Goal: Task Accomplishment & Management: Use online tool/utility

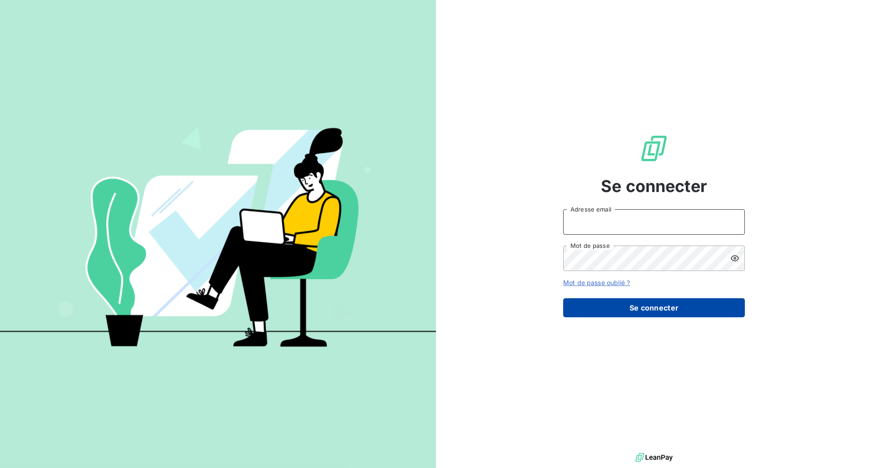
type input "[EMAIL_ADDRESS][DOMAIN_NAME]"
click at [649, 306] on button "Se connecter" at bounding box center [654, 307] width 182 height 19
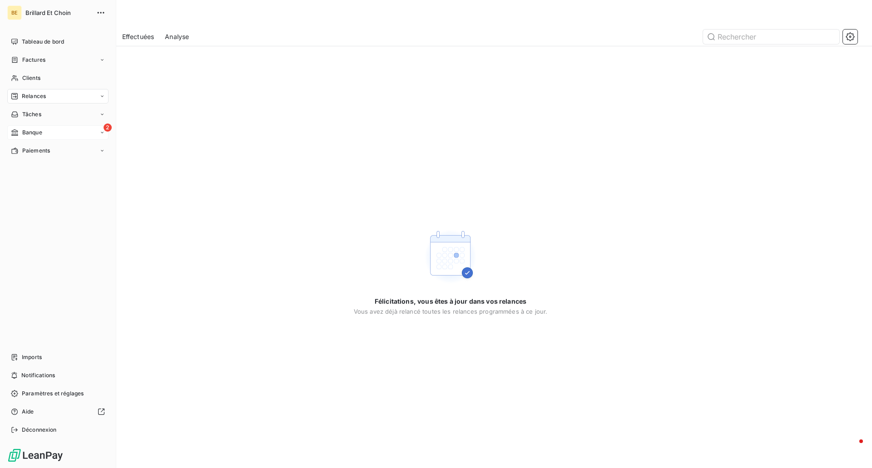
click at [32, 134] on span "Banque" at bounding box center [32, 133] width 20 height 8
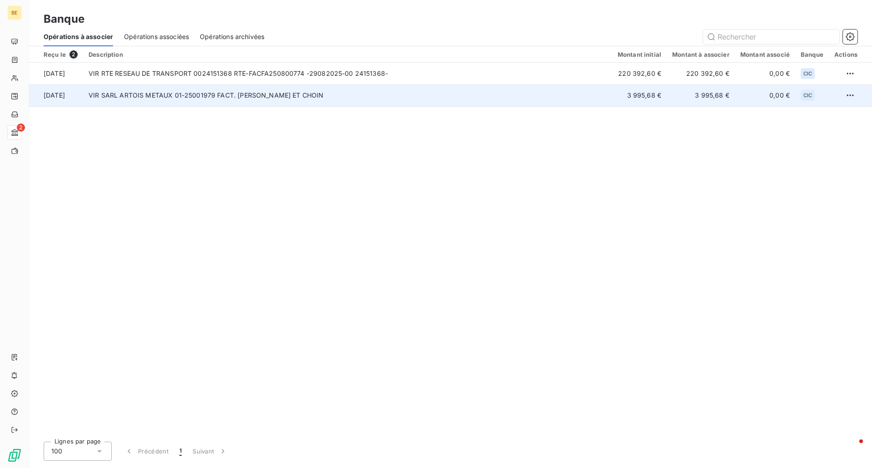
click at [199, 91] on td "VIR SARL ARTOIS METAUX 01-25001979 FACT. BRILLARD ET CHOIN" at bounding box center [347, 95] width 529 height 22
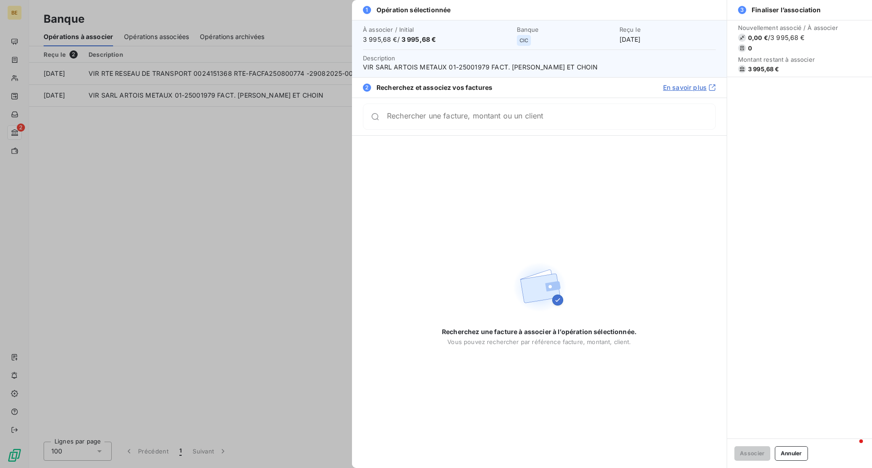
click at [438, 117] on input "Rechercher une facture, montant ou un client" at bounding box center [551, 116] width 328 height 9
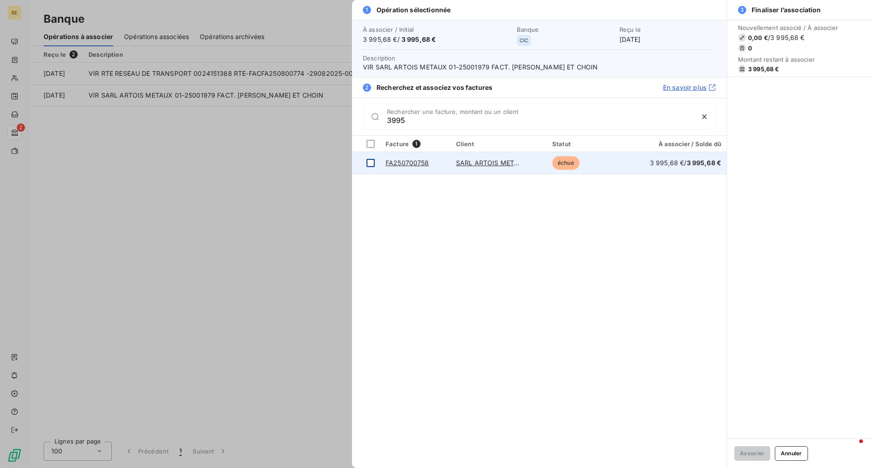
type input "3995"
click at [372, 162] on div at bounding box center [371, 163] width 8 height 8
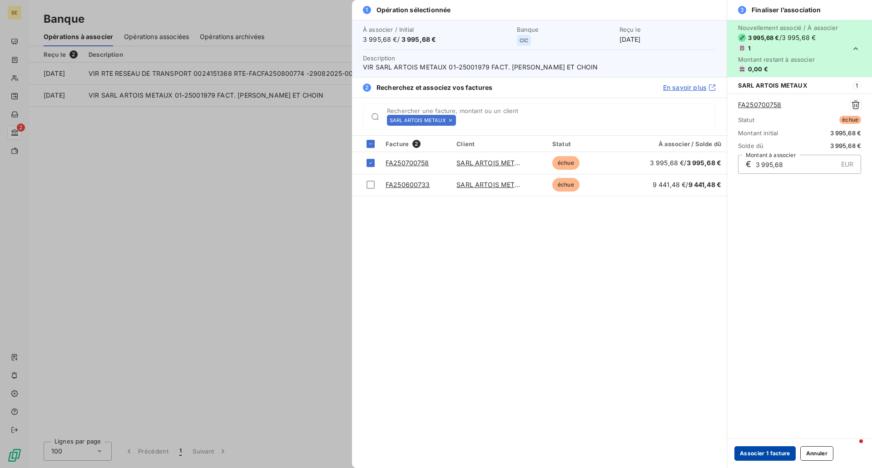
click at [771, 451] on button "Associer 1 facture" at bounding box center [764, 453] width 61 height 15
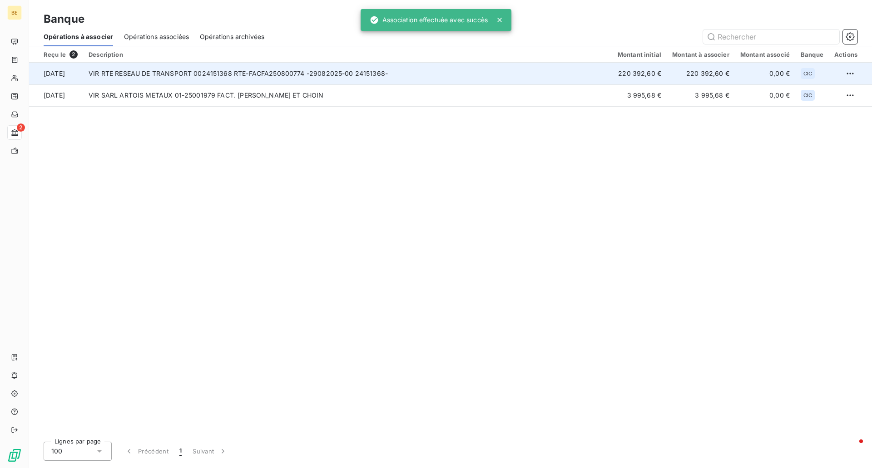
click at [165, 69] on td "VIR RTE RESEAU DE TRANSPORT 0024151368 RTE-FACFA250800774 -29082025-00 24151368-" at bounding box center [347, 74] width 529 height 22
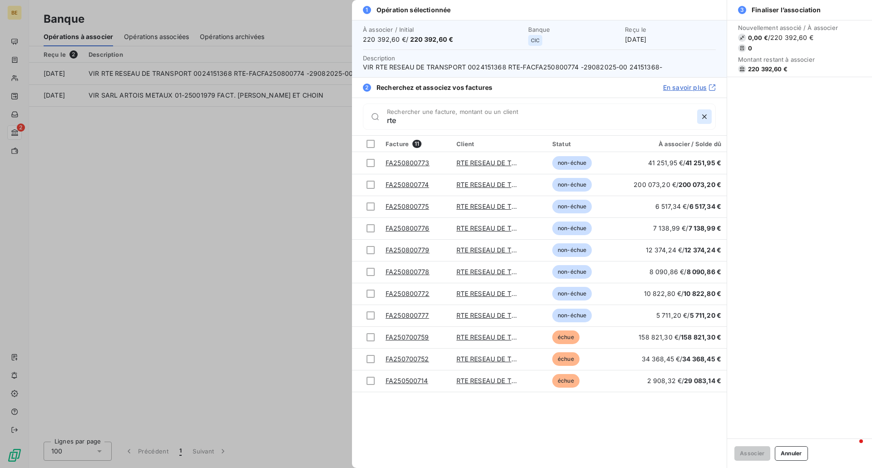
type input "rte"
click at [704, 115] on icon "button" at bounding box center [704, 116] width 9 height 9
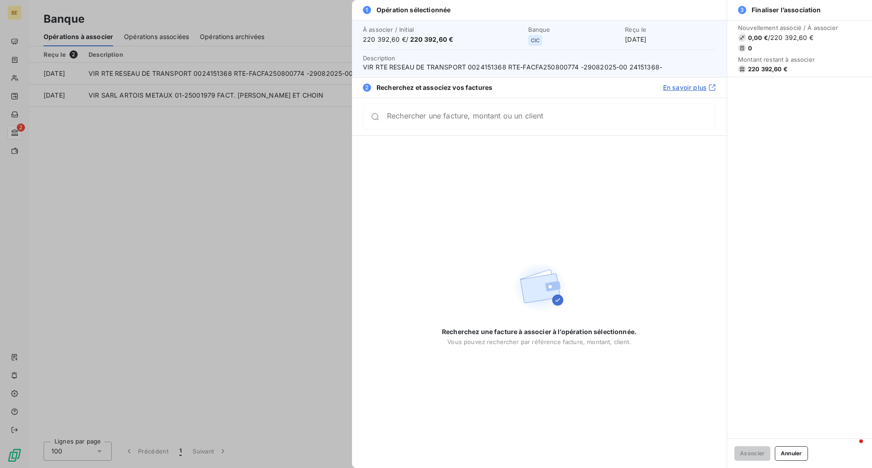
click at [185, 180] on div at bounding box center [436, 234] width 872 height 468
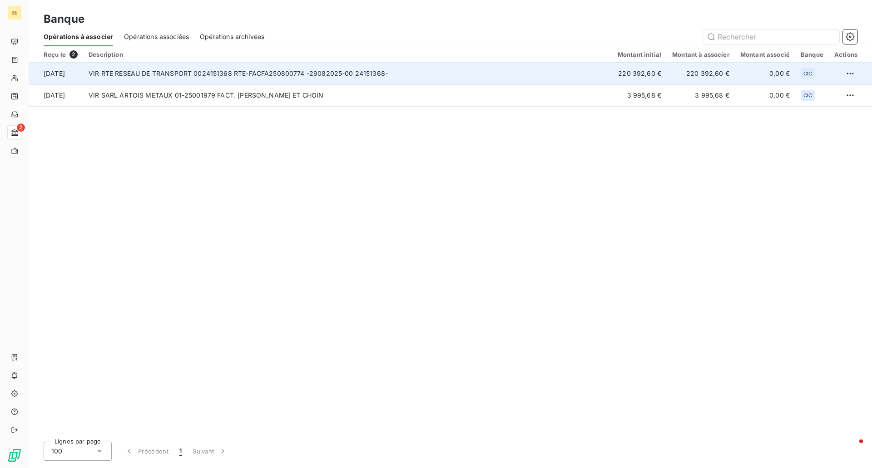
click at [238, 69] on td "VIR RTE RESEAU DE TRANSPORT 0024151368 RTE-FACFA250800774 -29082025-00 24151368-" at bounding box center [347, 74] width 529 height 22
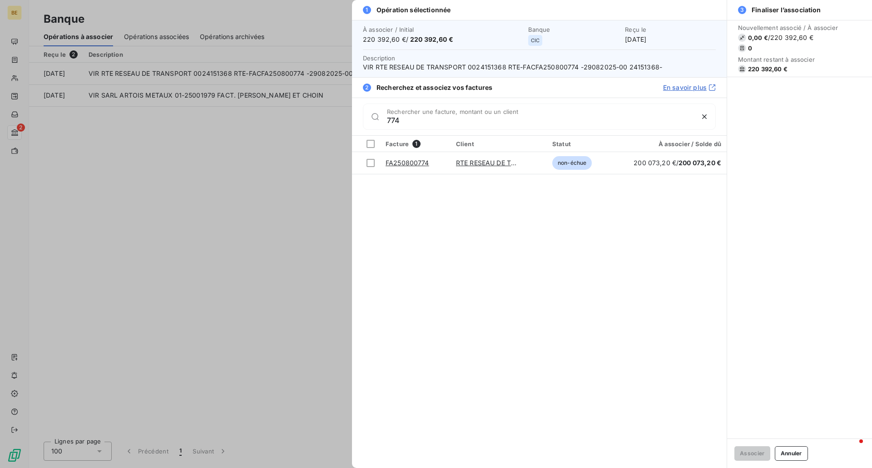
type input "774"
click at [317, 174] on div at bounding box center [436, 234] width 872 height 468
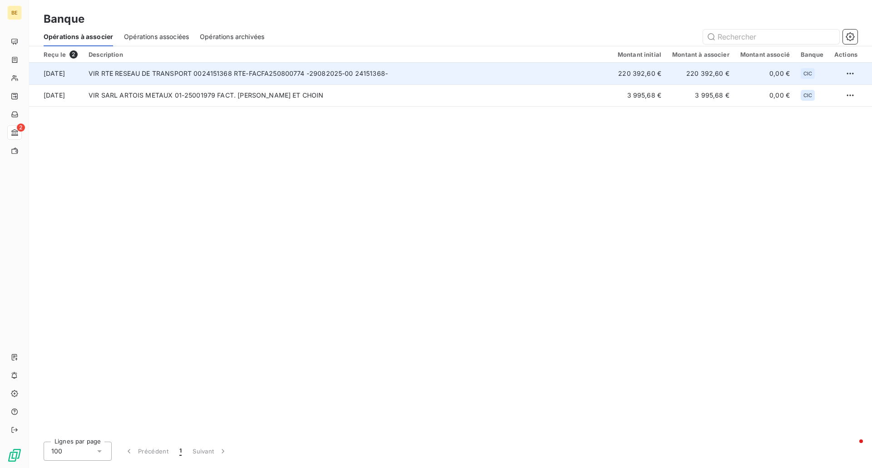
click at [259, 78] on td "VIR RTE RESEAU DE TRANSPORT 0024151368 RTE-FACFA250800774 -29082025-00 24151368-" at bounding box center [347, 74] width 529 height 22
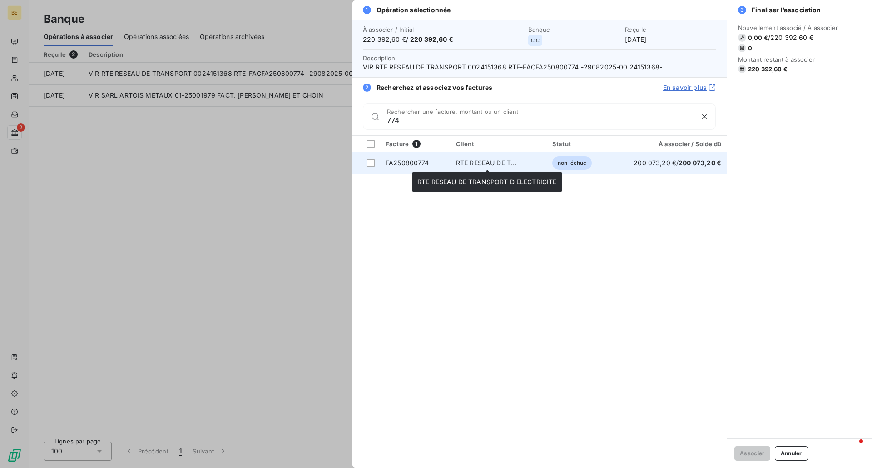
type input "774"
click at [465, 161] on link "RTE RESEAU DE TRANSPORT D ELECTRICITE" at bounding box center [525, 163] width 139 height 8
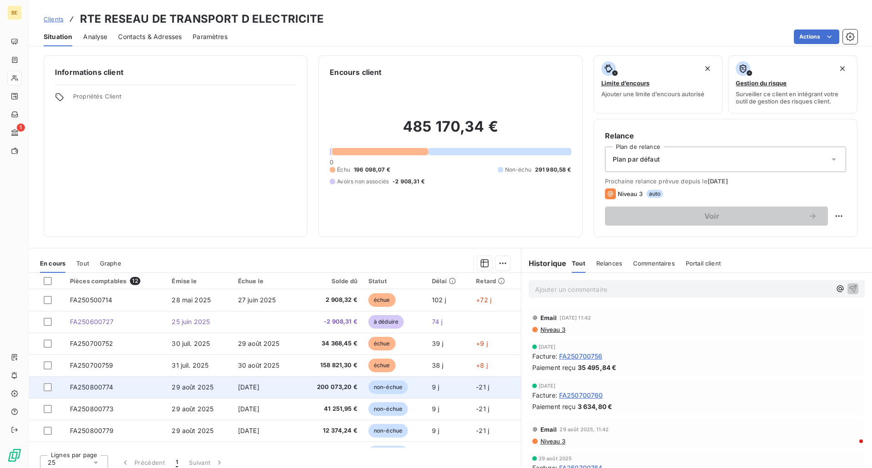
click at [103, 388] on span "FA250800774" at bounding box center [92, 387] width 44 height 8
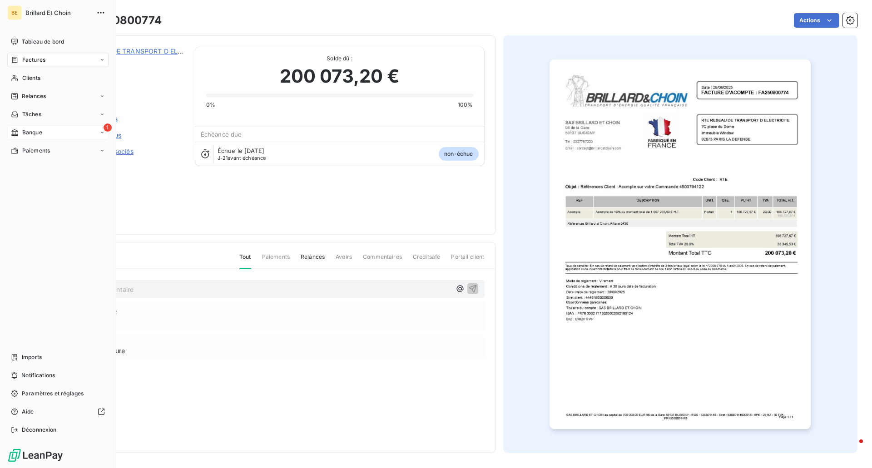
click at [23, 129] on span "Banque" at bounding box center [32, 133] width 20 height 8
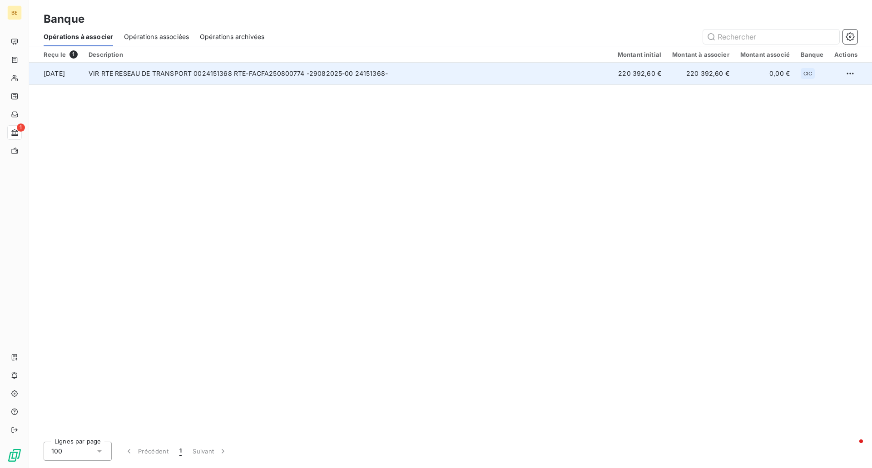
click at [156, 72] on td "VIR RTE RESEAU DE TRANSPORT 0024151368 RTE-FACFA250800774 -29082025-00 24151368-" at bounding box center [347, 74] width 529 height 22
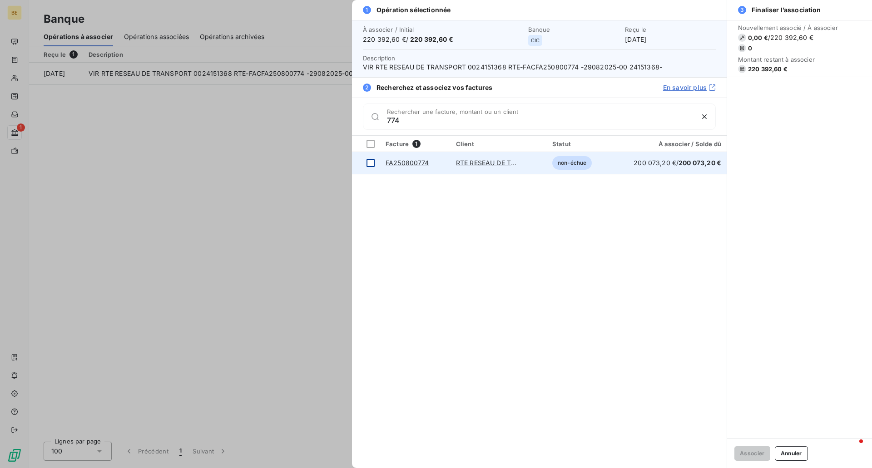
type input "774"
click at [371, 159] on div at bounding box center [371, 163] width 8 height 8
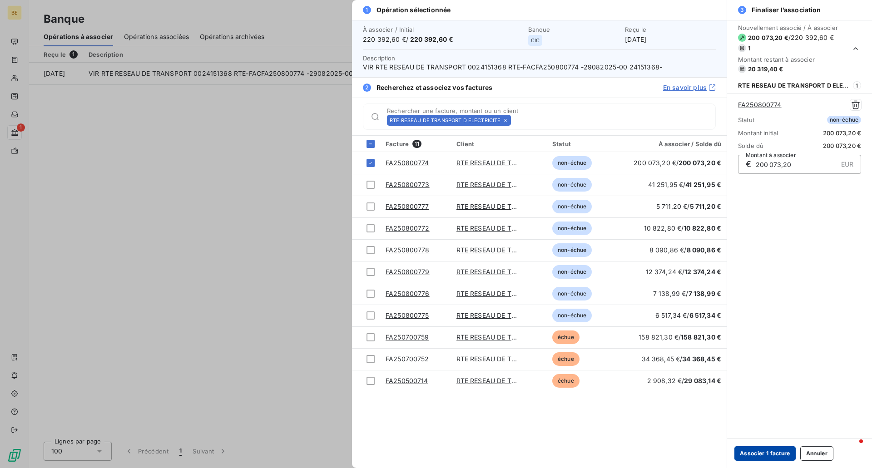
click at [744, 451] on button "Associer 1 facture" at bounding box center [764, 453] width 61 height 15
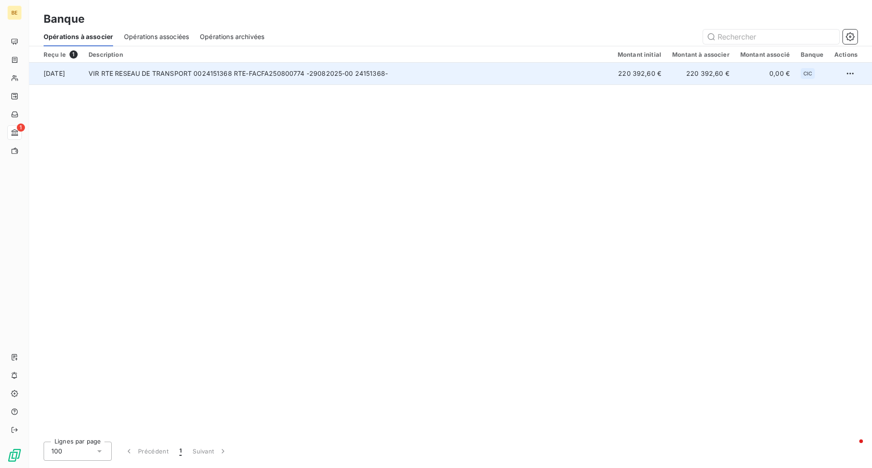
click at [232, 82] on td "VIR RTE RESEAU DE TRANSPORT 0024151368 RTE-FACFA250800774 -29082025-00 24151368-" at bounding box center [347, 74] width 529 height 22
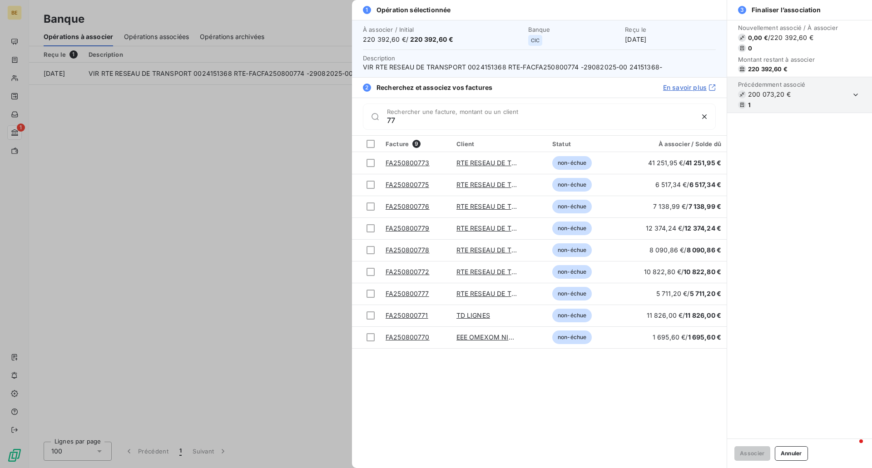
type input "7"
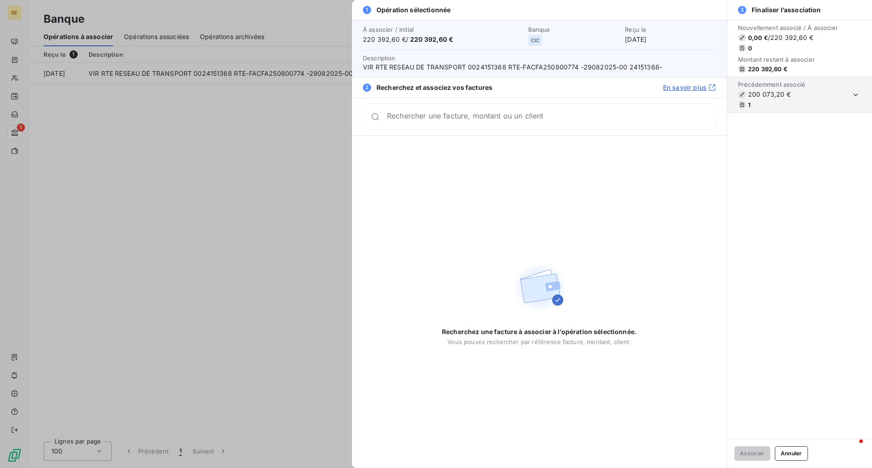
click at [105, 265] on div at bounding box center [436, 234] width 872 height 468
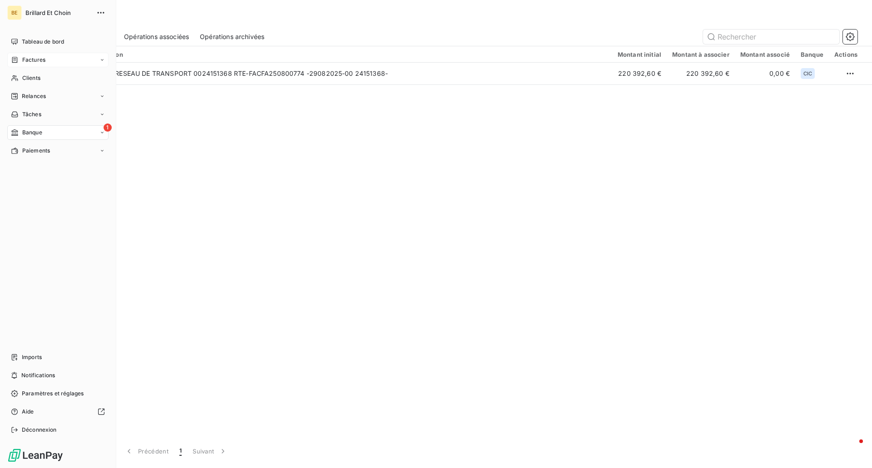
click at [37, 55] on div "Factures" at bounding box center [57, 60] width 101 height 15
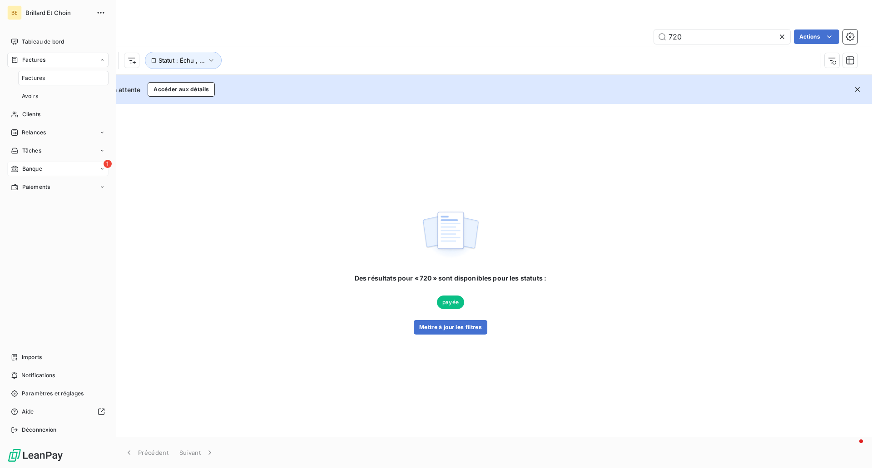
click at [38, 77] on span "Factures" at bounding box center [33, 78] width 23 height 8
click at [28, 166] on span "Banque" at bounding box center [32, 169] width 20 height 8
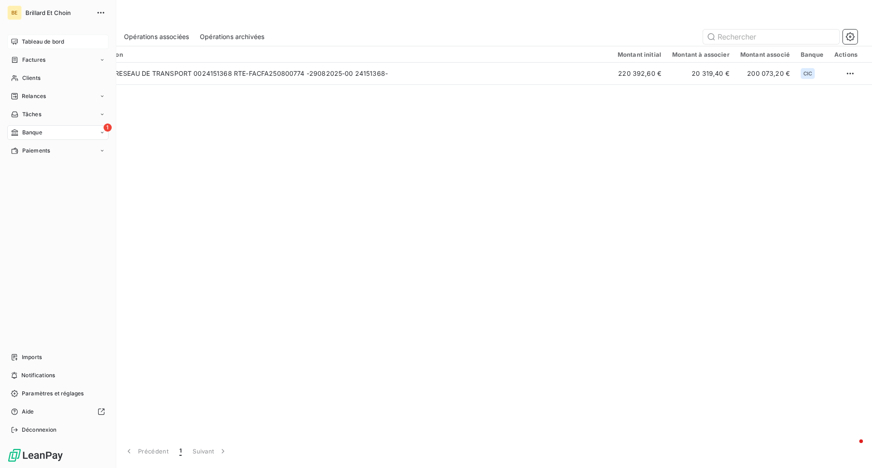
click at [20, 38] on div "Tableau de bord" at bounding box center [57, 42] width 101 height 15
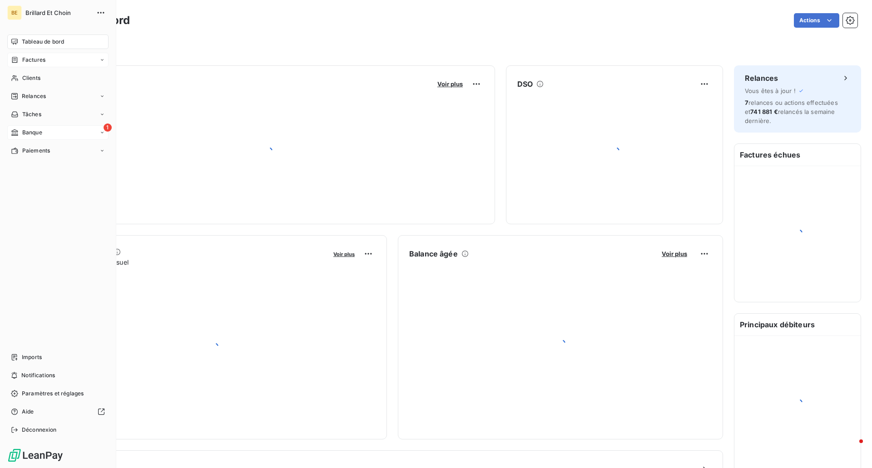
click at [26, 59] on span "Factures" at bounding box center [33, 60] width 23 height 8
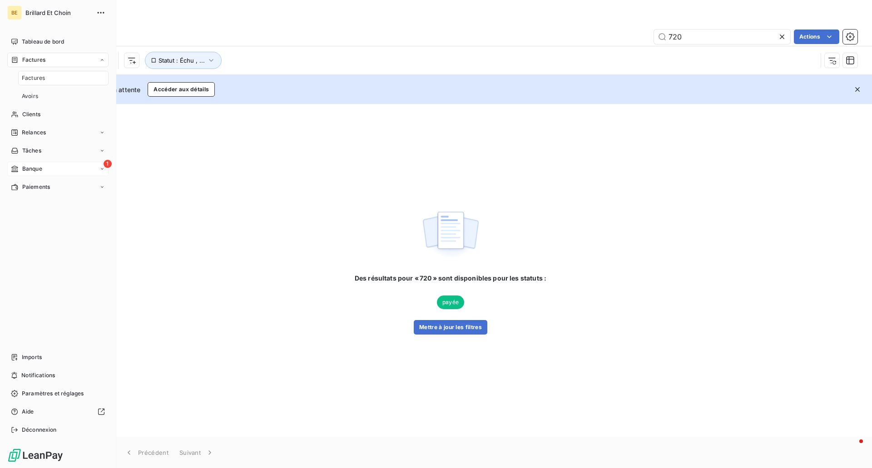
click at [26, 59] on span "Factures" at bounding box center [33, 60] width 23 height 8
click at [34, 54] on div "Factures" at bounding box center [57, 60] width 101 height 15
click at [40, 82] on div "Factures" at bounding box center [63, 78] width 90 height 15
click at [50, 83] on div "Factures" at bounding box center [63, 78] width 90 height 15
click at [49, 59] on div "Factures" at bounding box center [57, 60] width 101 height 15
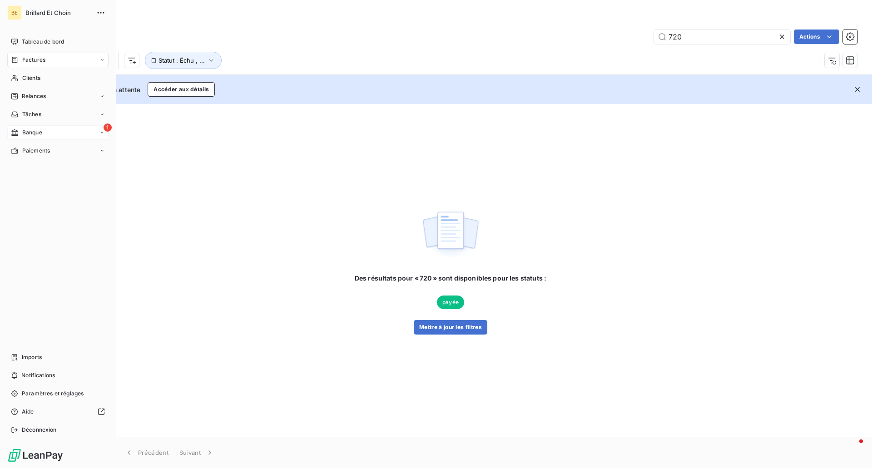
click at [32, 63] on span "Factures" at bounding box center [33, 60] width 23 height 8
click at [23, 129] on span "Banque" at bounding box center [32, 133] width 20 height 8
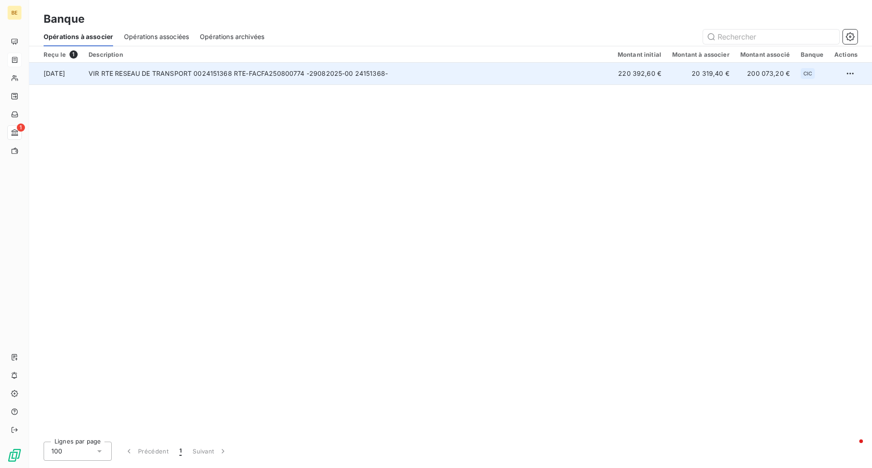
click at [260, 74] on td "VIR RTE RESEAU DE TRANSPORT 0024151368 RTE-FACFA250800774 -29082025-00 24151368-" at bounding box center [347, 74] width 529 height 22
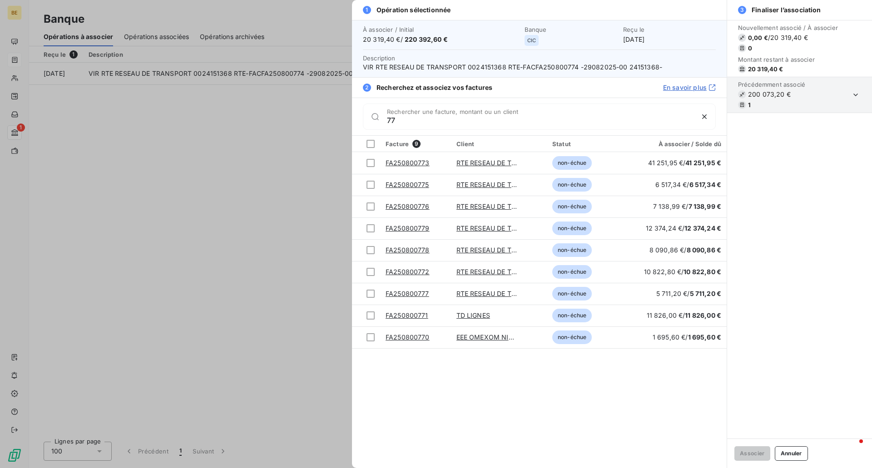
type input "7"
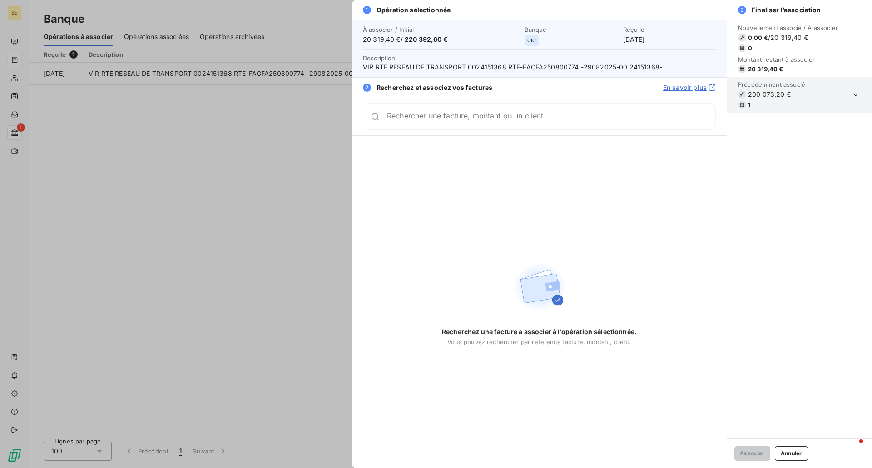
click at [262, 174] on div at bounding box center [436, 234] width 872 height 468
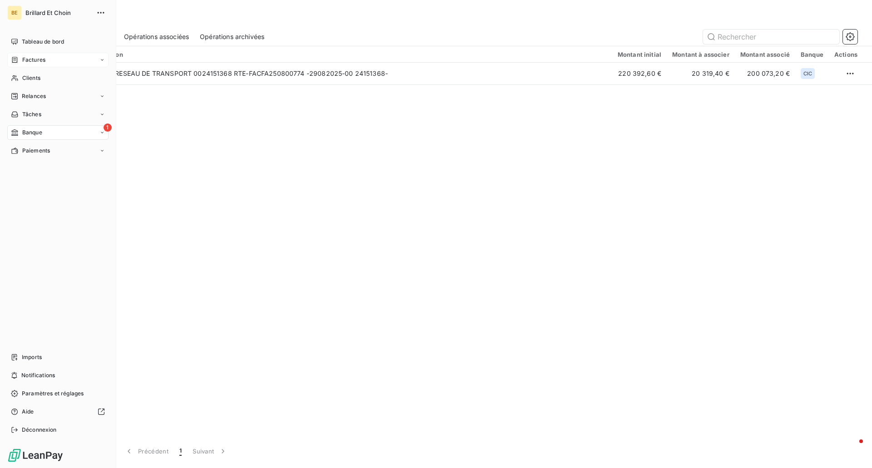
click at [21, 59] on div "Factures" at bounding box center [28, 60] width 35 height 8
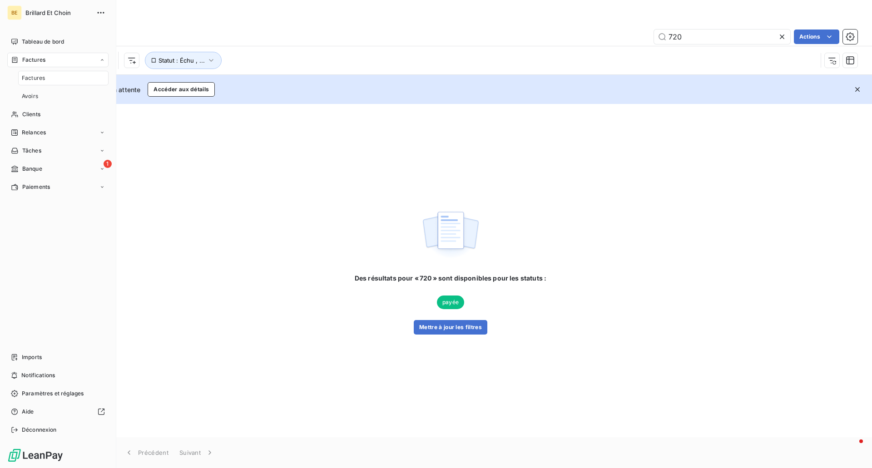
click at [38, 58] on span "Factures" at bounding box center [33, 60] width 23 height 8
click at [38, 96] on span "Relances" at bounding box center [34, 96] width 24 height 8
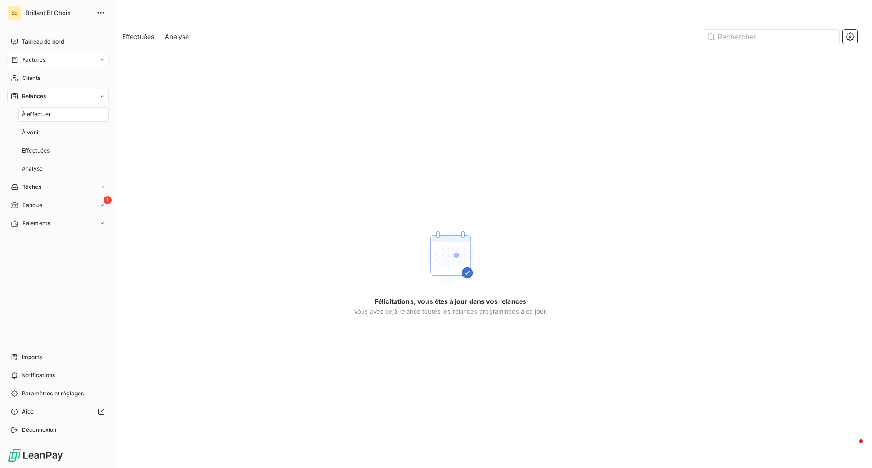
click at [39, 67] on div "Factures" at bounding box center [57, 60] width 101 height 15
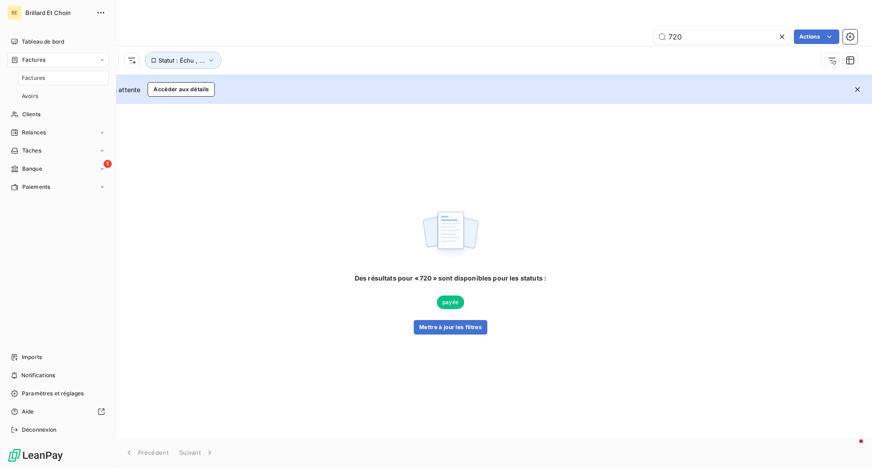
click at [48, 60] on div "Factures" at bounding box center [57, 60] width 101 height 15
click at [36, 82] on span "Clients" at bounding box center [31, 78] width 18 height 8
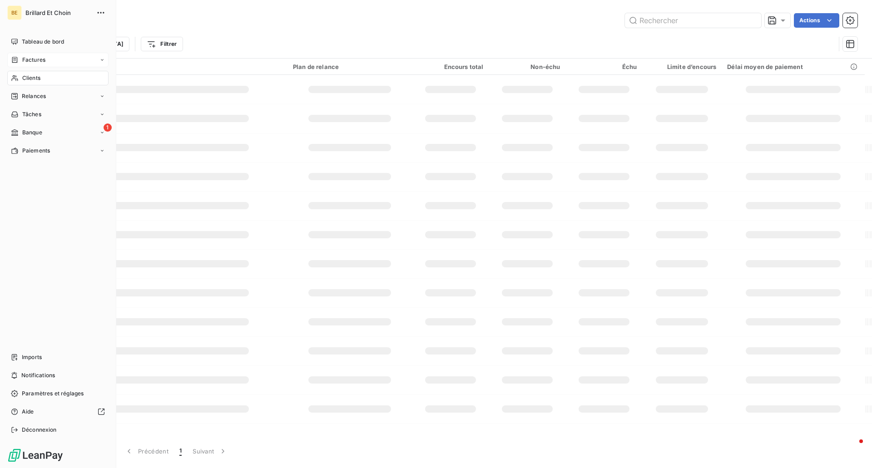
click at [45, 61] on div "Factures" at bounding box center [57, 60] width 101 height 15
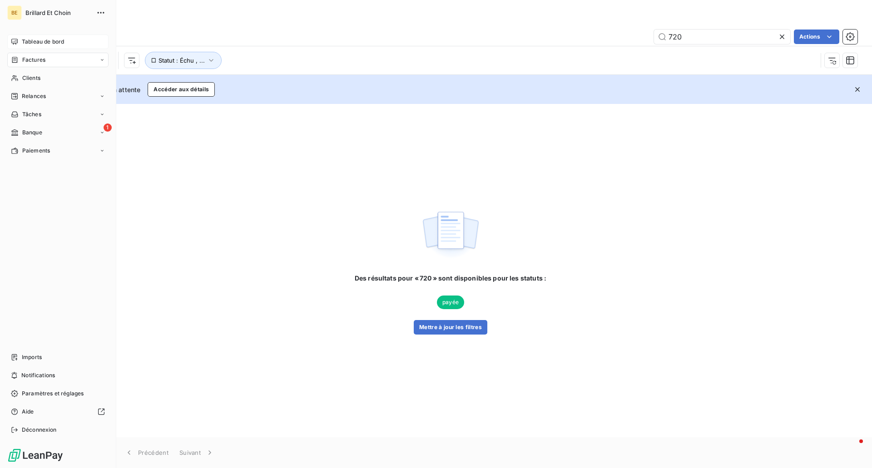
click at [18, 41] on div "Tableau de bord" at bounding box center [57, 42] width 101 height 15
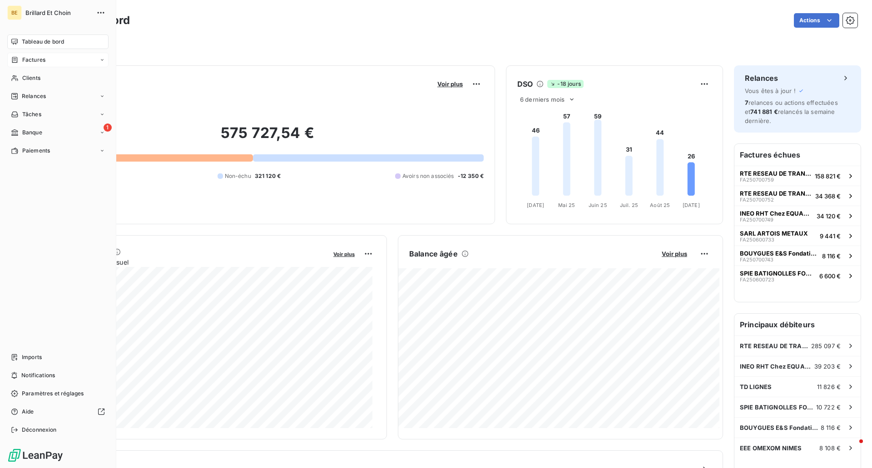
click at [38, 62] on span "Factures" at bounding box center [33, 60] width 23 height 8
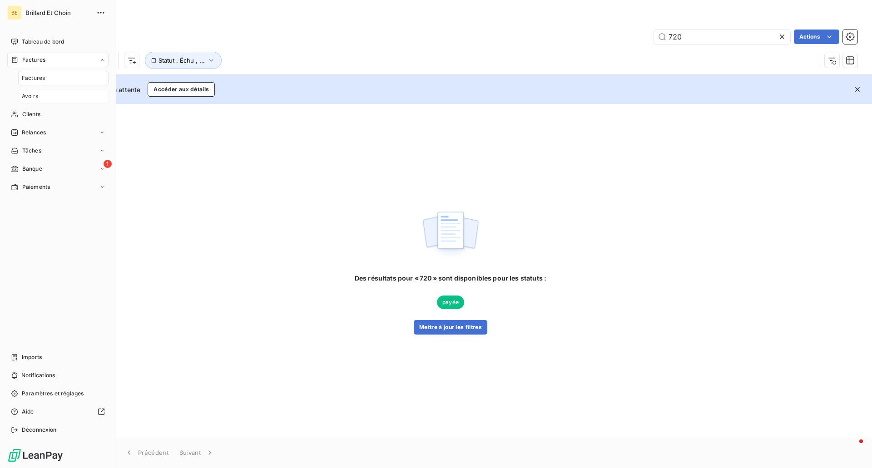
click at [38, 95] on div "Avoirs" at bounding box center [63, 96] width 90 height 15
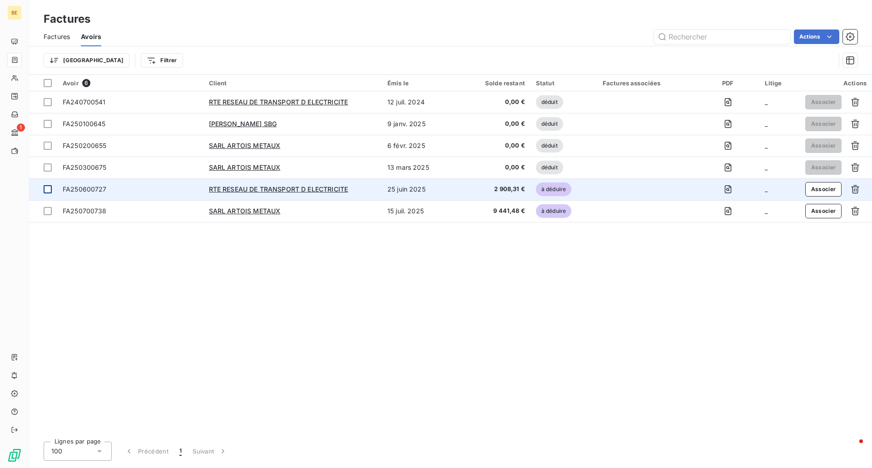
click at [53, 184] on td at bounding box center [43, 189] width 28 height 22
click at [826, 187] on button "Associer" at bounding box center [823, 189] width 37 height 15
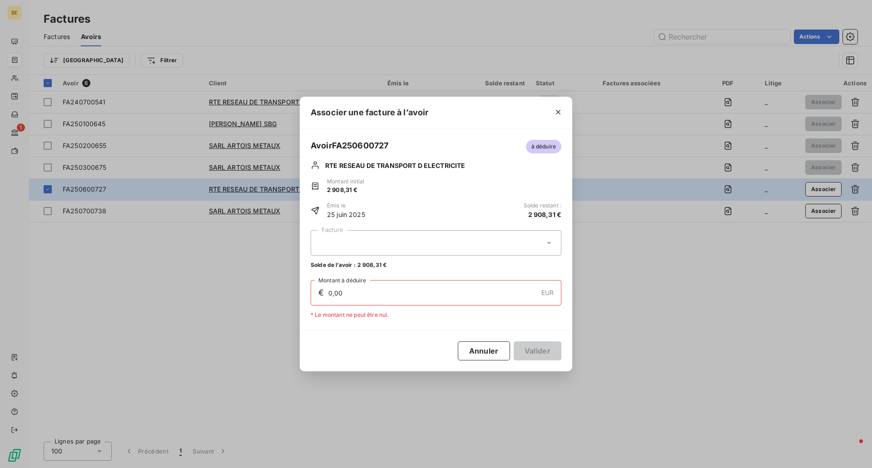
click at [464, 243] on div at bounding box center [436, 242] width 251 height 25
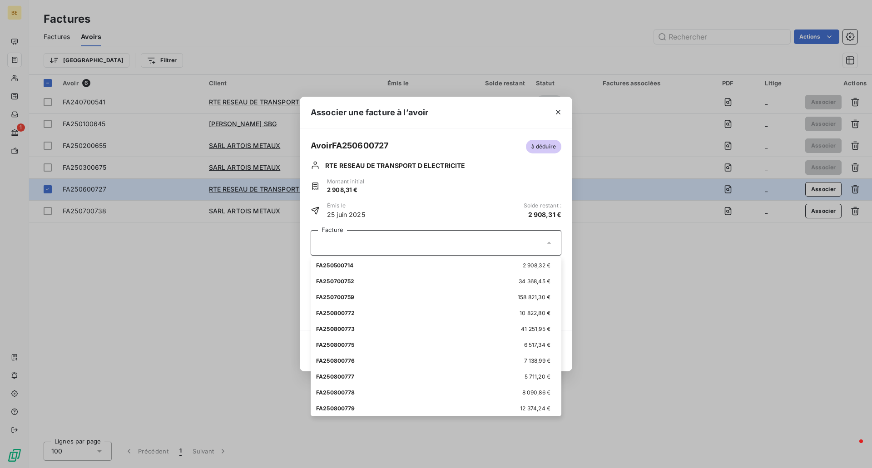
click at [434, 247] on div at bounding box center [436, 242] width 251 height 25
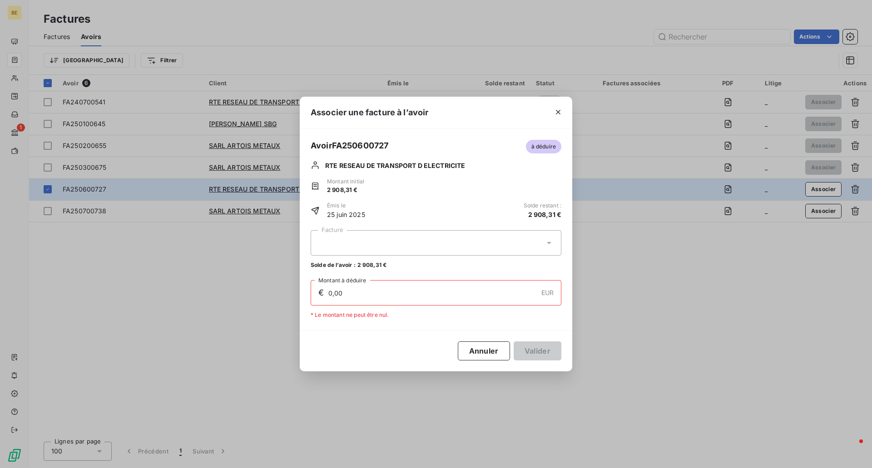
click at [549, 240] on icon at bounding box center [549, 242] width 9 height 9
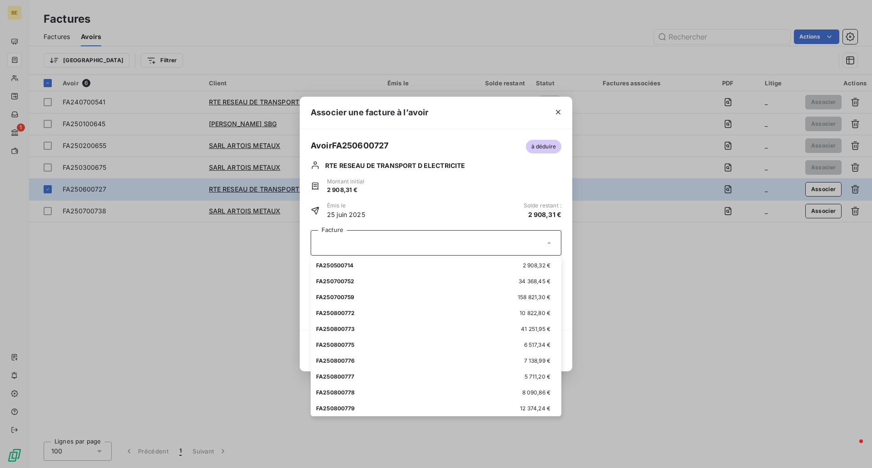
click at [411, 244] on div at bounding box center [436, 242] width 251 height 25
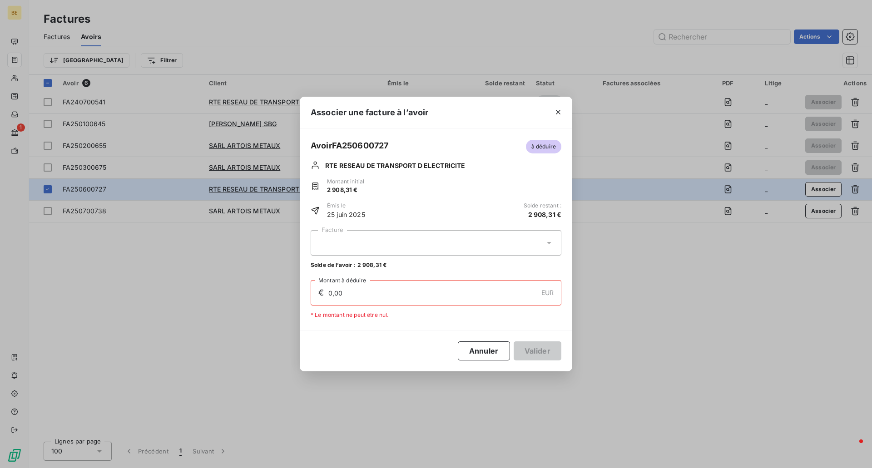
click at [411, 244] on div at bounding box center [436, 242] width 251 height 25
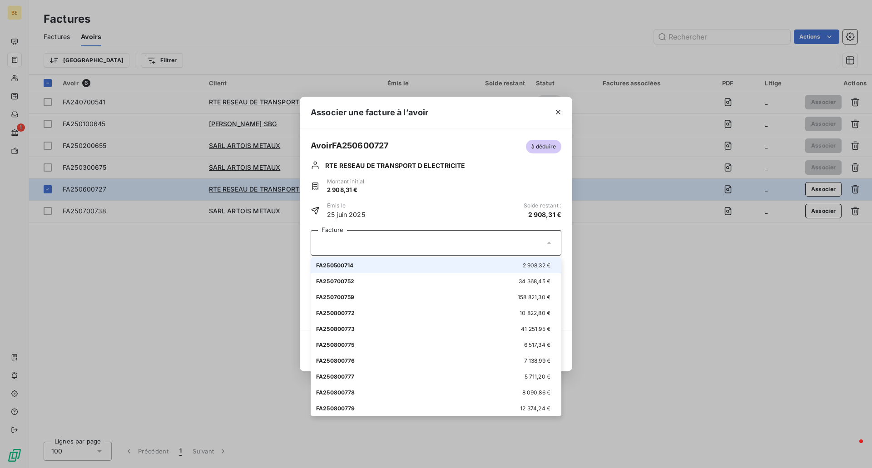
click at [415, 265] on div "FA250500714 2 908,32 €" at bounding box center [436, 265] width 240 height 9
type input "2 908,31"
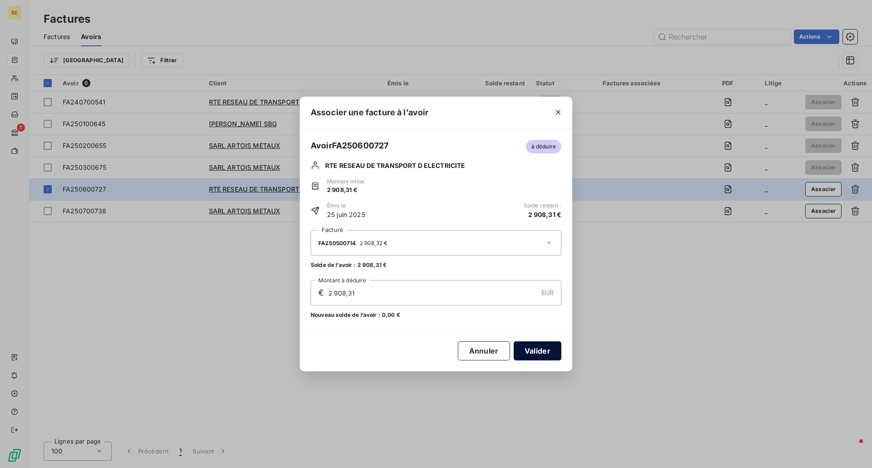
click at [524, 358] on button "Valider" at bounding box center [538, 351] width 48 height 19
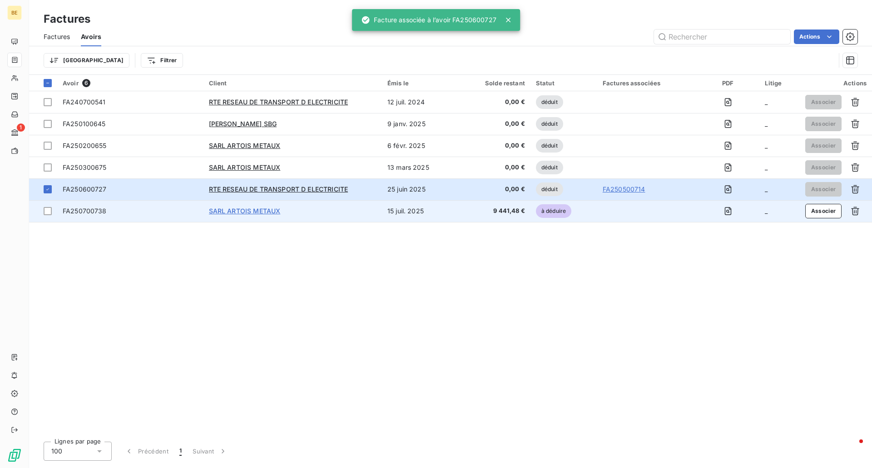
click at [252, 210] on span "SARL ARTOIS METAUX" at bounding box center [245, 211] width 72 height 8
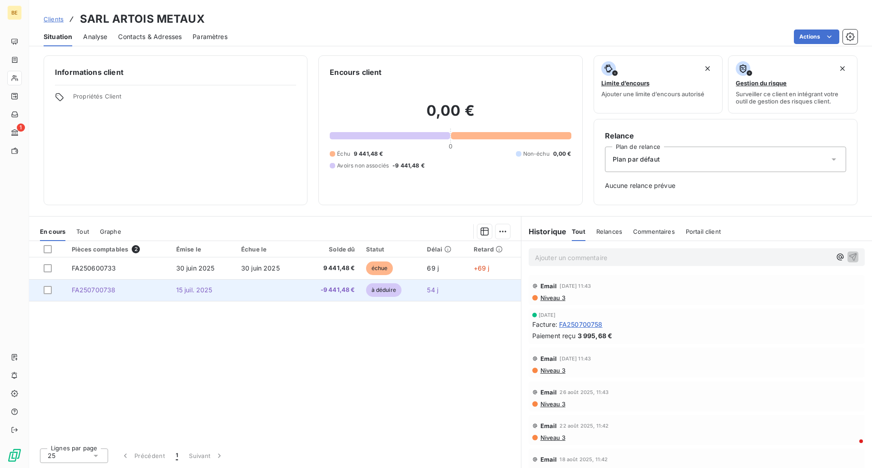
click at [55, 289] on div at bounding box center [52, 290] width 17 height 8
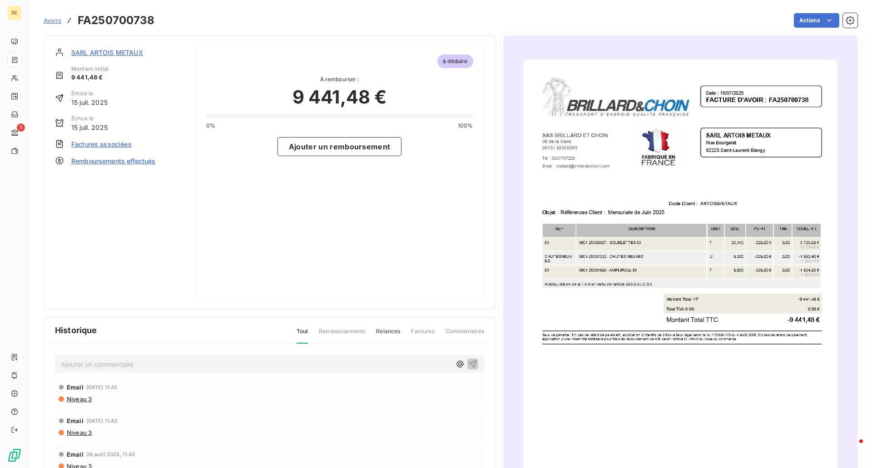
click at [95, 145] on span "Factures associées" at bounding box center [101, 144] width 60 height 10
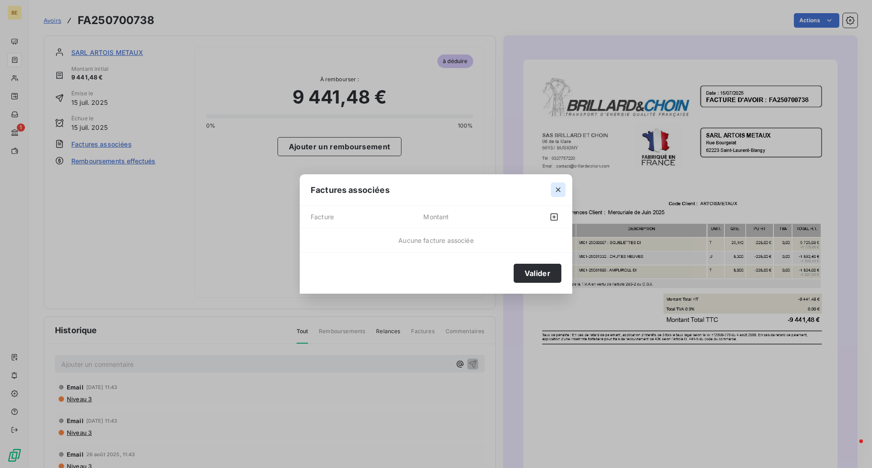
click at [558, 193] on icon "button" at bounding box center [558, 189] width 9 height 9
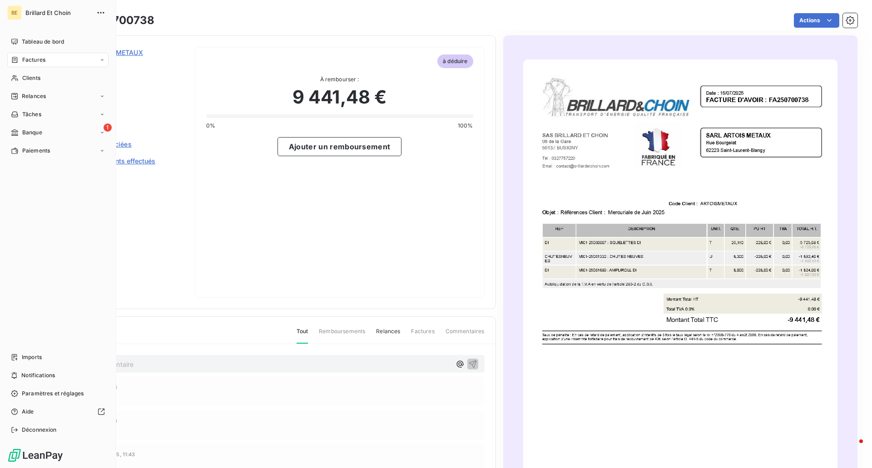
click at [50, 61] on div "Factures" at bounding box center [57, 60] width 101 height 15
click at [46, 93] on div "Avoirs" at bounding box center [63, 96] width 90 height 15
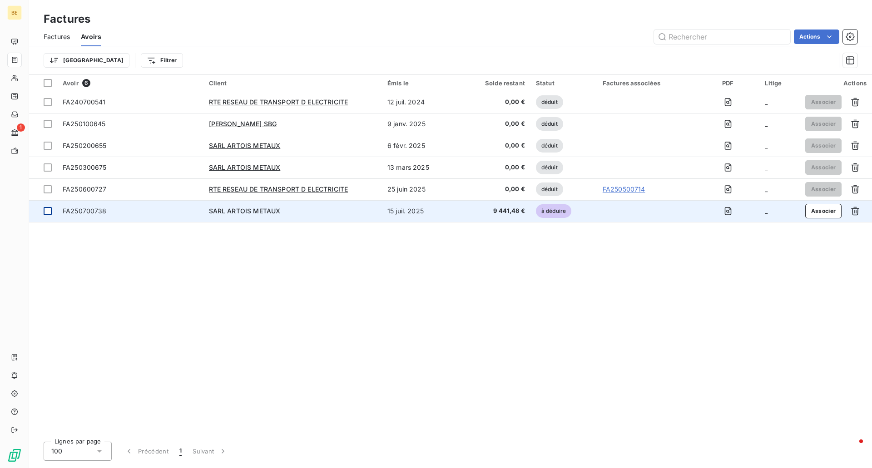
click at [47, 214] on div at bounding box center [48, 211] width 8 height 8
click at [815, 213] on button "Associer" at bounding box center [823, 211] width 37 height 15
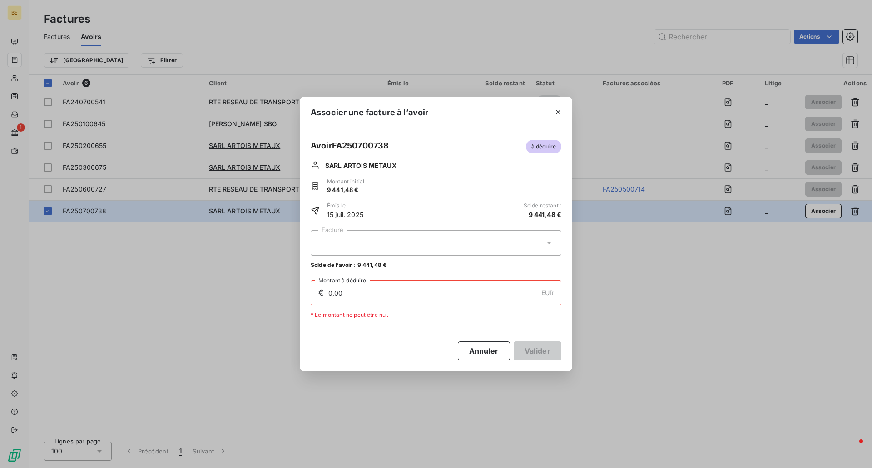
click at [355, 242] on div at bounding box center [436, 242] width 251 height 25
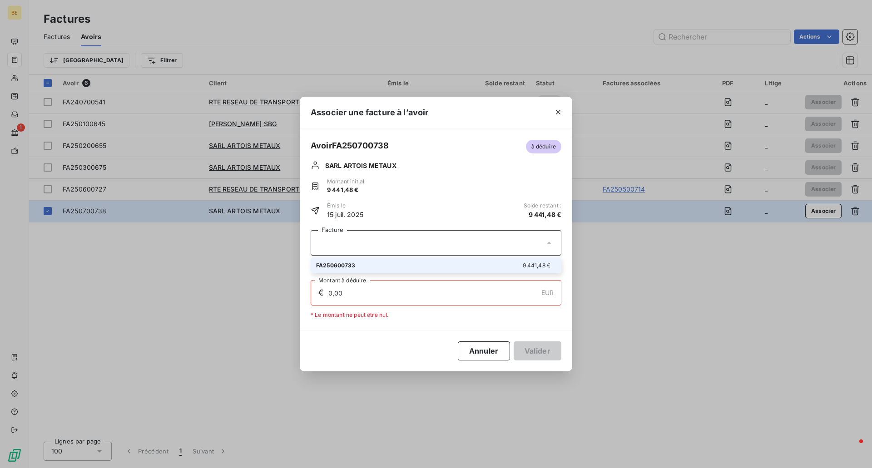
click at [355, 259] on li "FA250600733 9 441,48 €" at bounding box center [436, 266] width 251 height 16
type input "9 441,48"
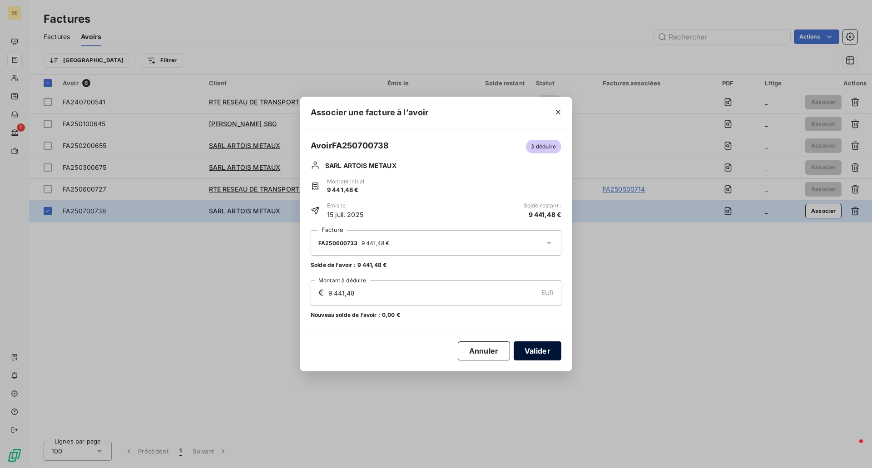
click at [531, 354] on button "Valider" at bounding box center [538, 351] width 48 height 19
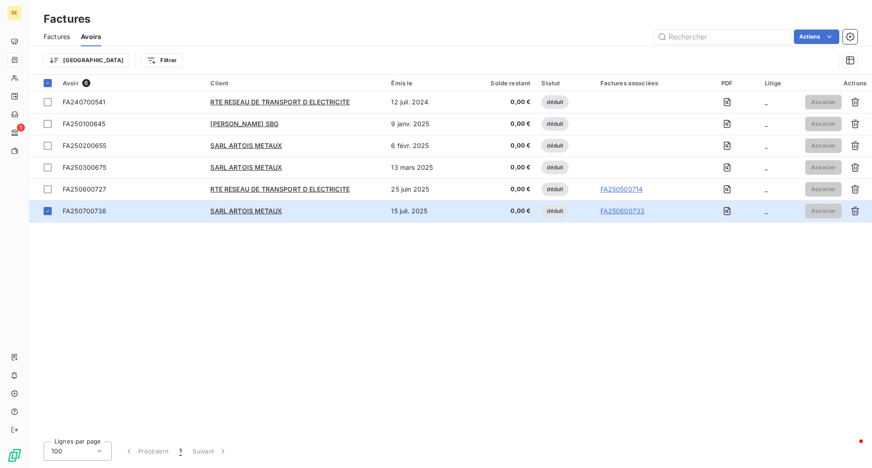
click at [414, 348] on div "Avoir 6 Client Émis le Solde restant Statut Factures associées PDF Litige Actio…" at bounding box center [450, 255] width 843 height 360
click at [308, 348] on div "Avoir 6 Client Émis le Solde restant Statut Factures associées PDF Litige Actio…" at bounding box center [450, 255] width 843 height 360
click at [380, 294] on div "Avoir 6 Client Émis le Solde restant Statut Factures associées PDF Litige Actio…" at bounding box center [450, 255] width 843 height 360
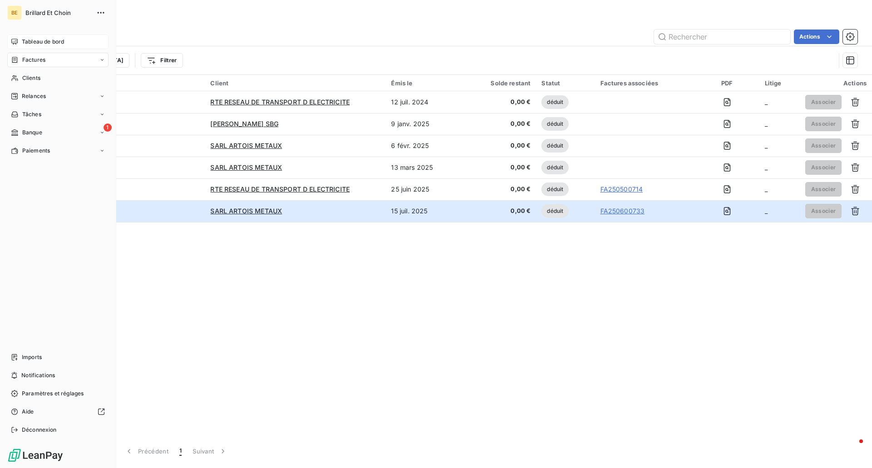
click at [30, 38] on span "Tableau de bord" at bounding box center [43, 42] width 42 height 8
